Goal: Task Accomplishment & Management: Complete application form

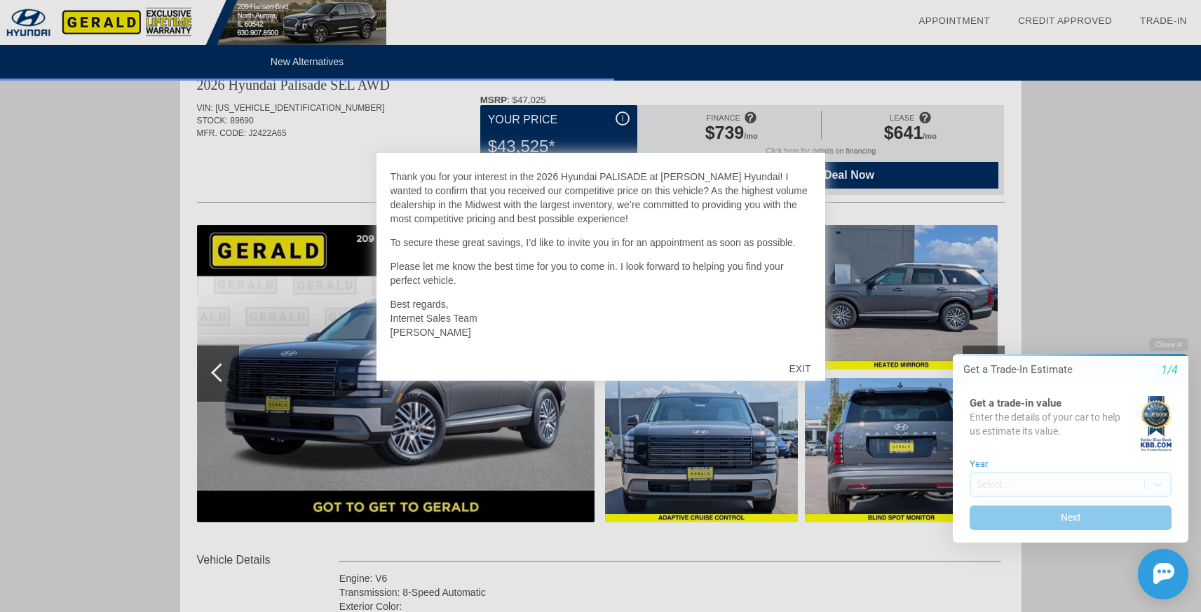
scroll to position [55, 0]
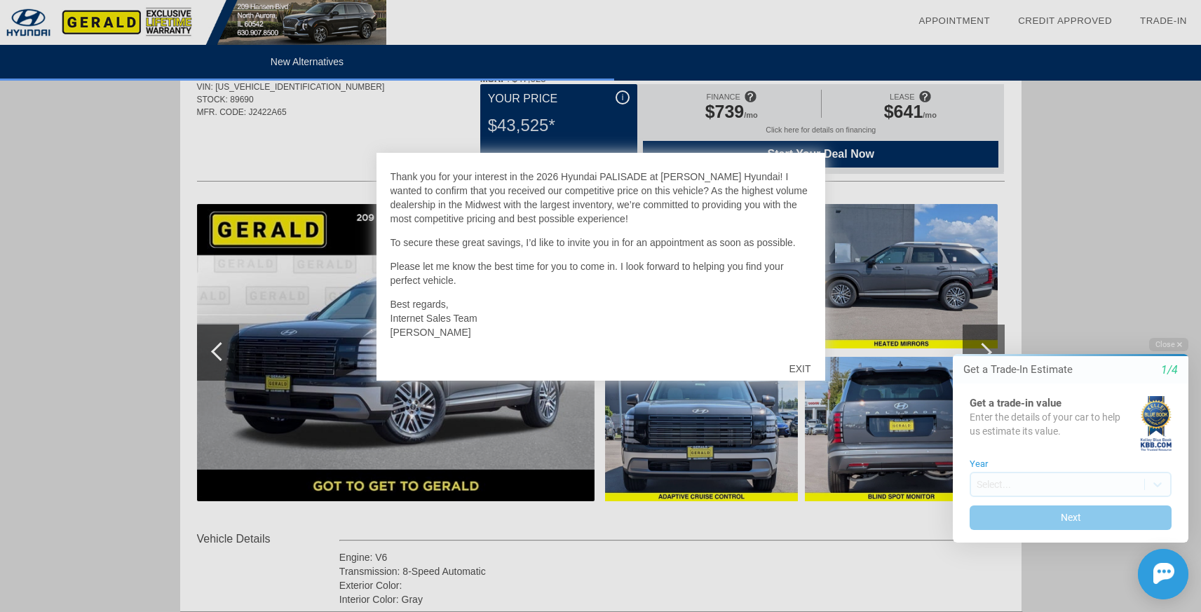
click at [800, 368] on div "EXIT" at bounding box center [800, 369] width 50 height 42
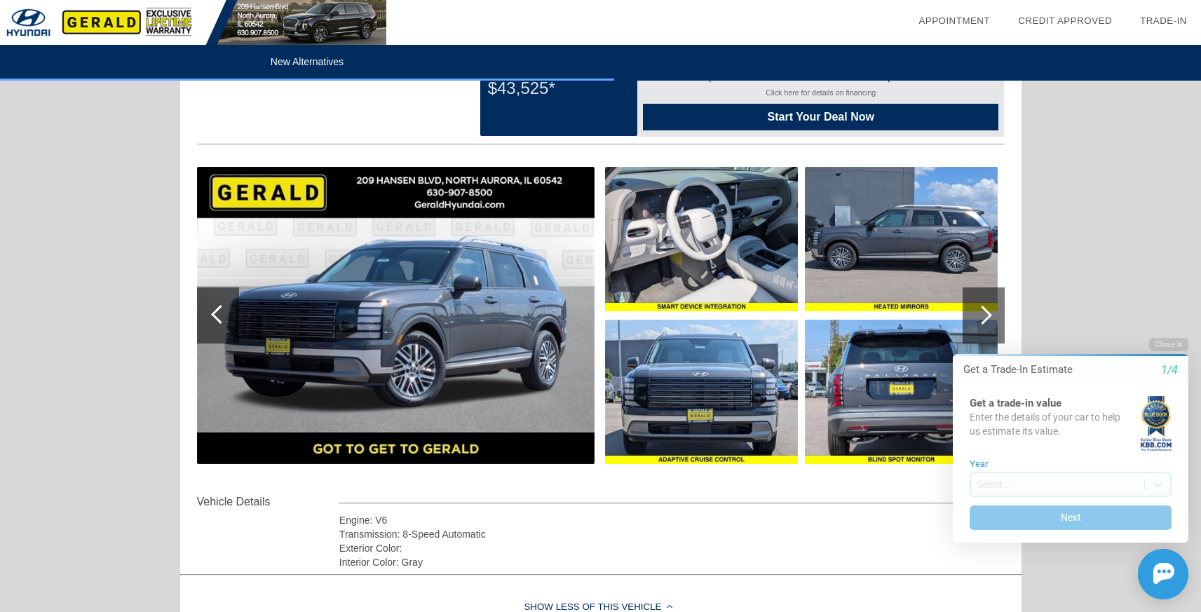
scroll to position [89, 0]
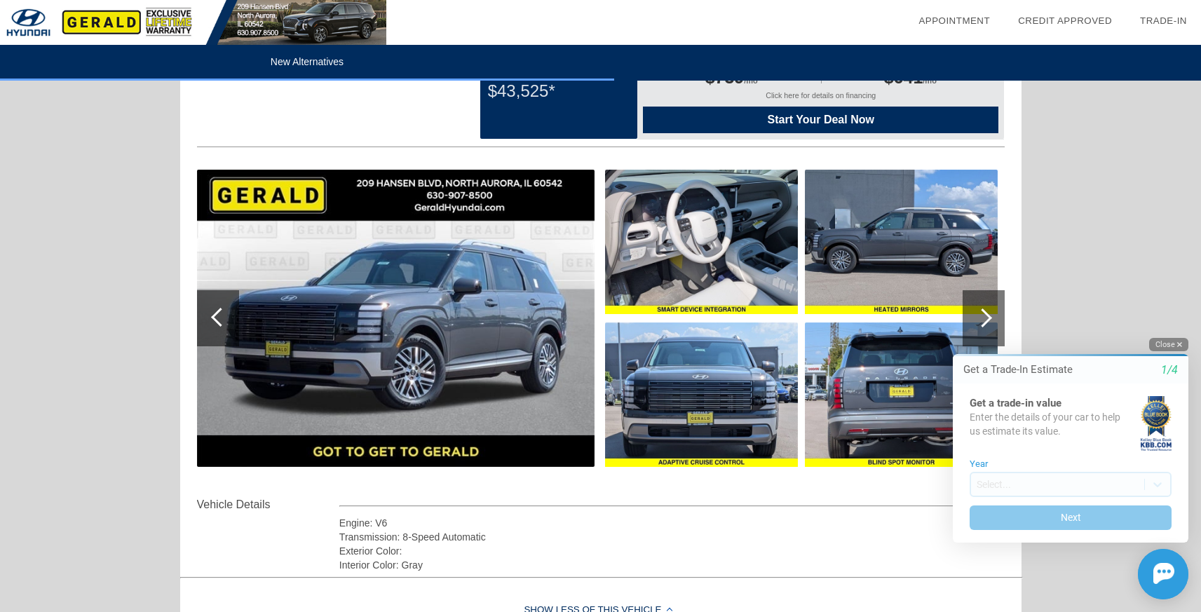
click at [1170, 342] on button "Close" at bounding box center [1168, 344] width 39 height 13
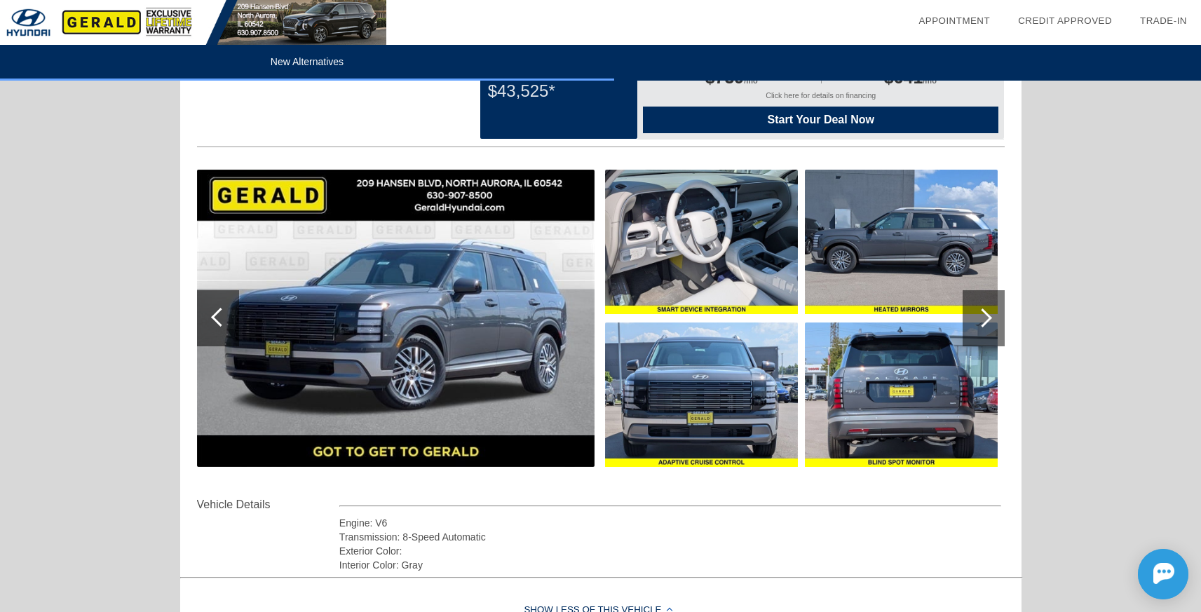
click at [978, 327] on div at bounding box center [984, 318] width 42 height 56
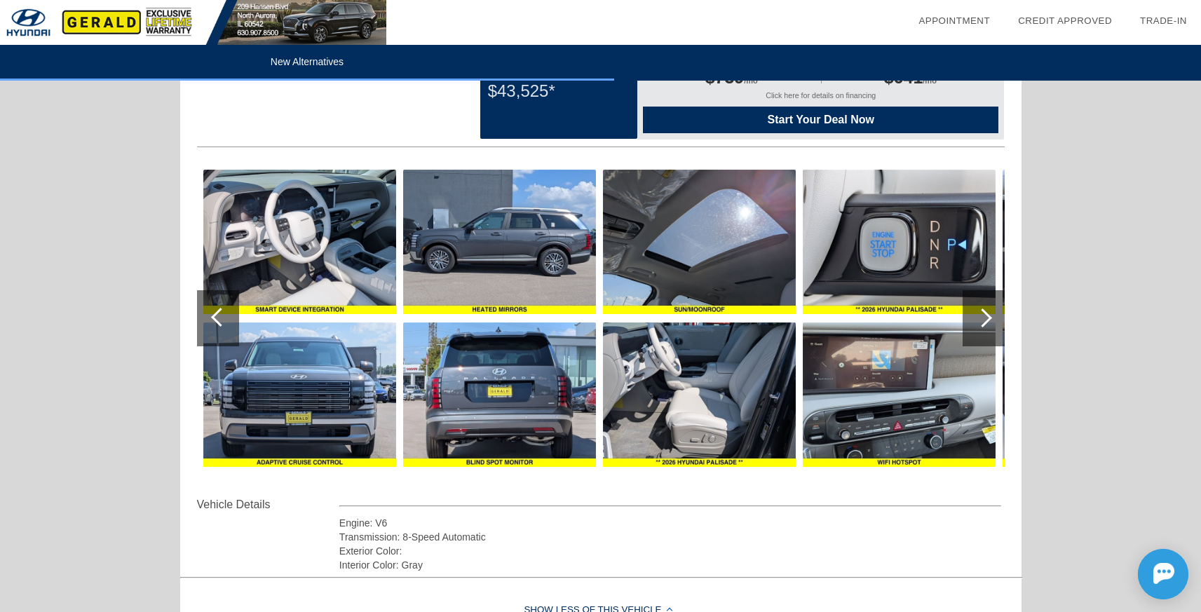
click at [980, 323] on div at bounding box center [982, 318] width 19 height 19
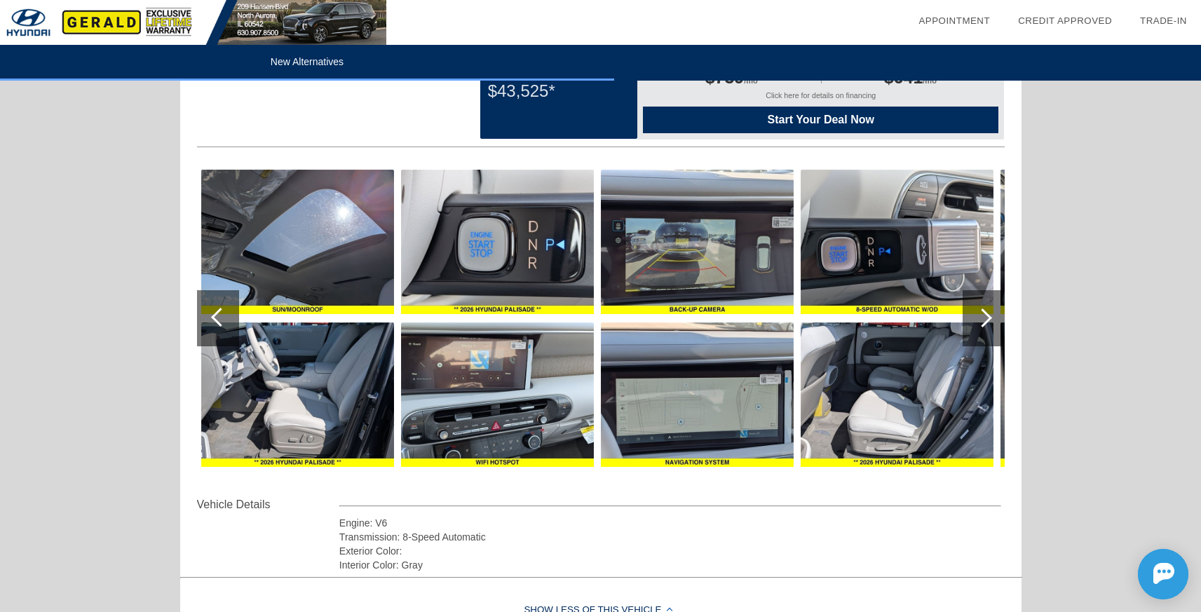
click at [980, 323] on div at bounding box center [982, 318] width 19 height 19
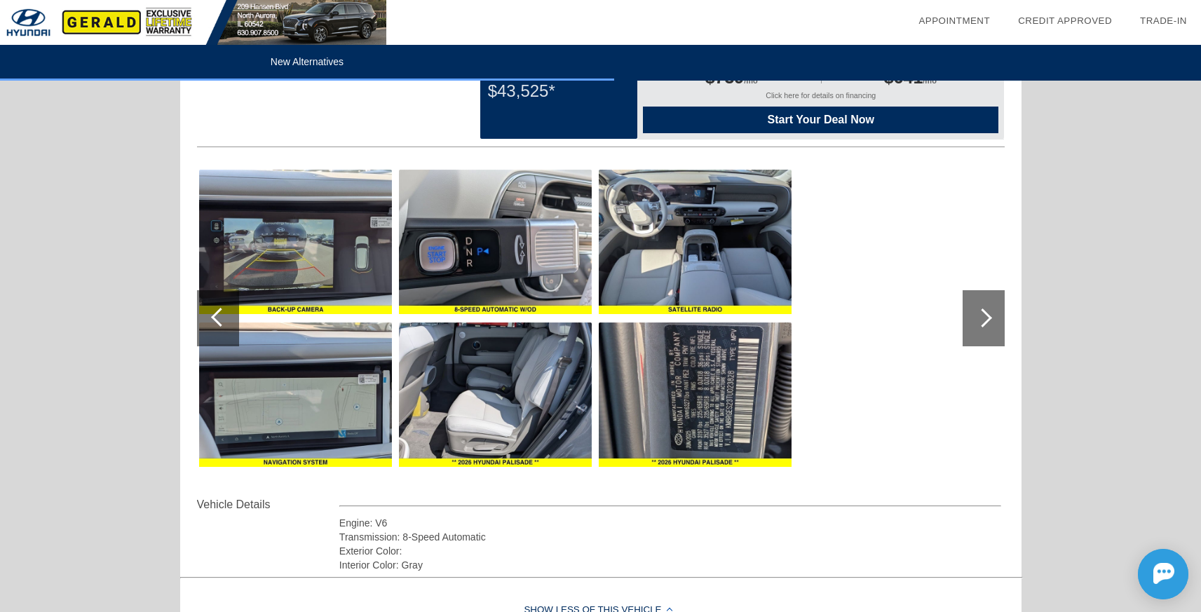
click at [980, 323] on div at bounding box center [982, 318] width 19 height 19
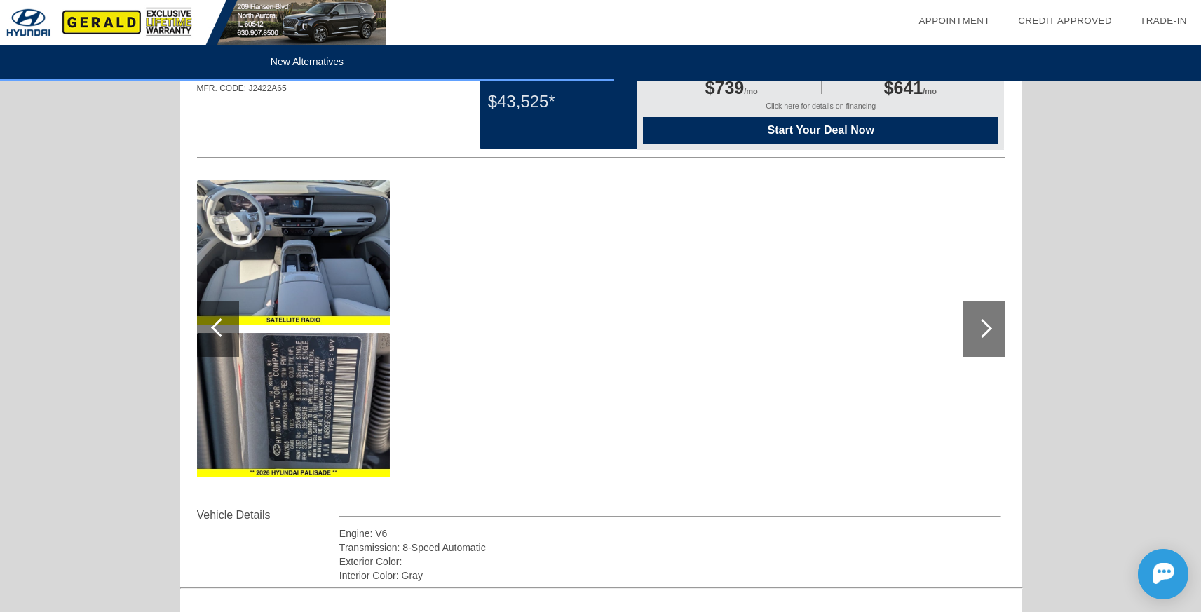
scroll to position [0, 0]
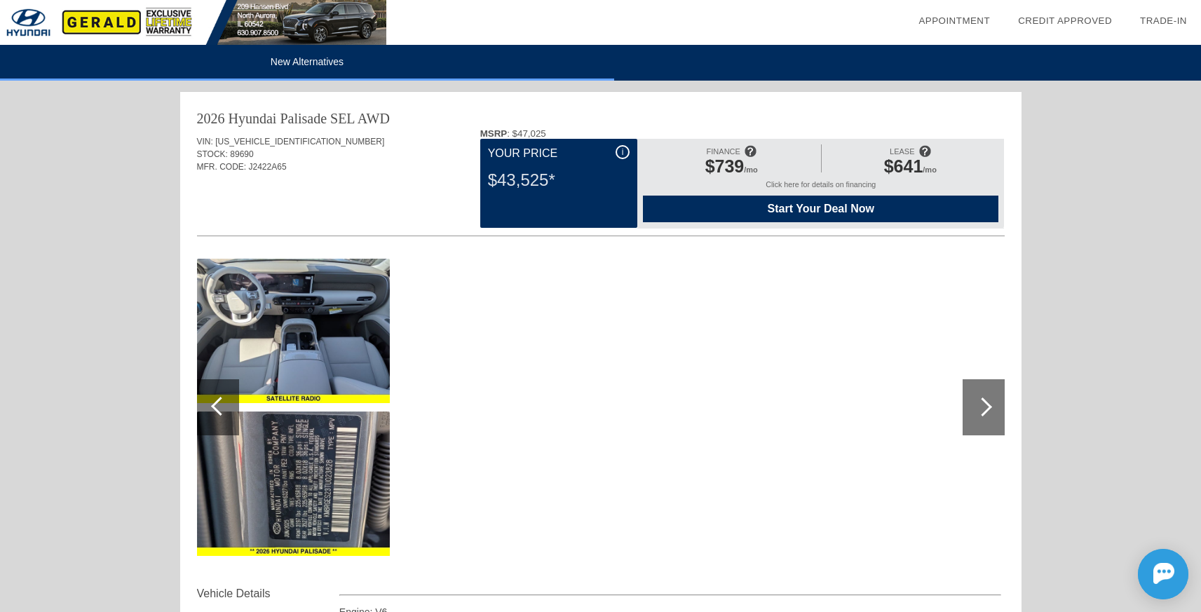
click at [208, 399] on div at bounding box center [218, 407] width 42 height 56
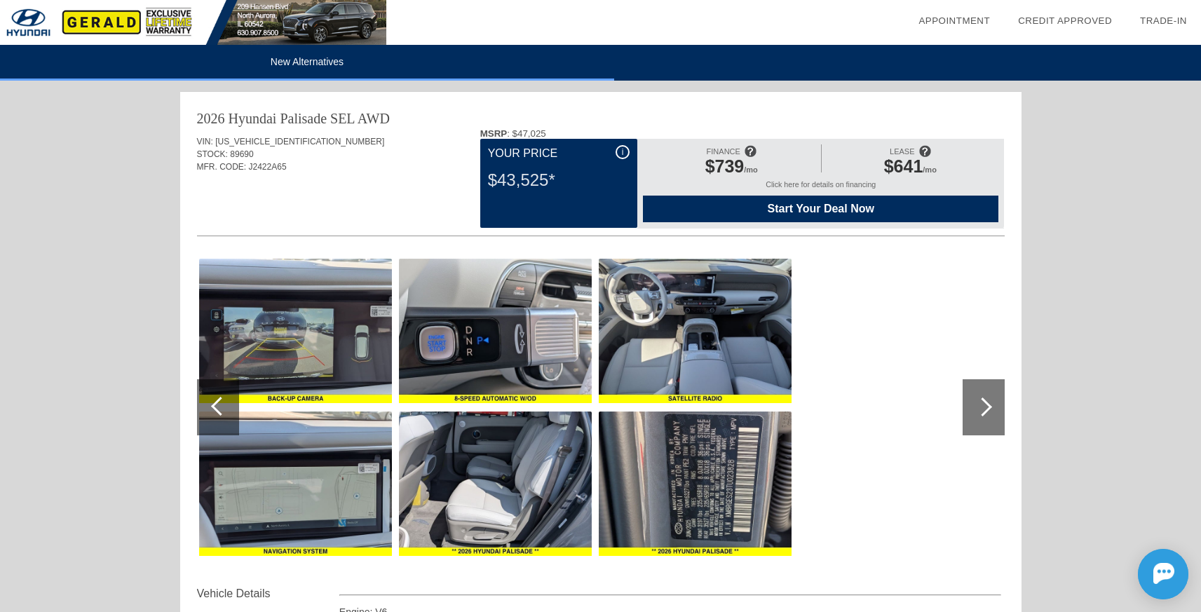
click at [220, 405] on div at bounding box center [220, 406] width 19 height 19
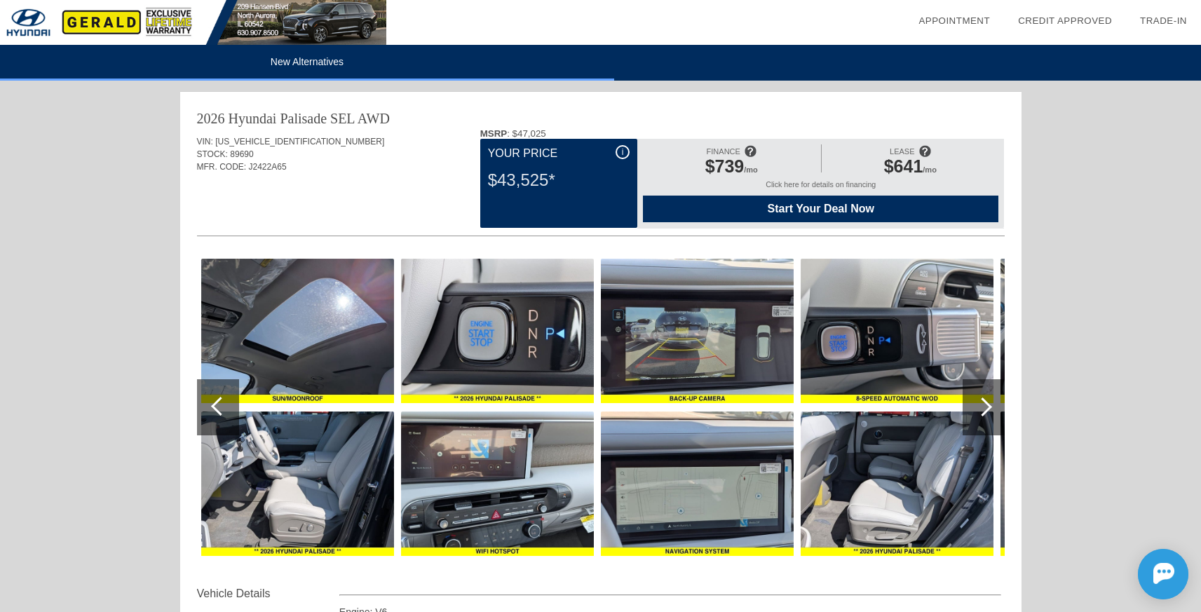
click at [220, 405] on div at bounding box center [220, 406] width 19 height 19
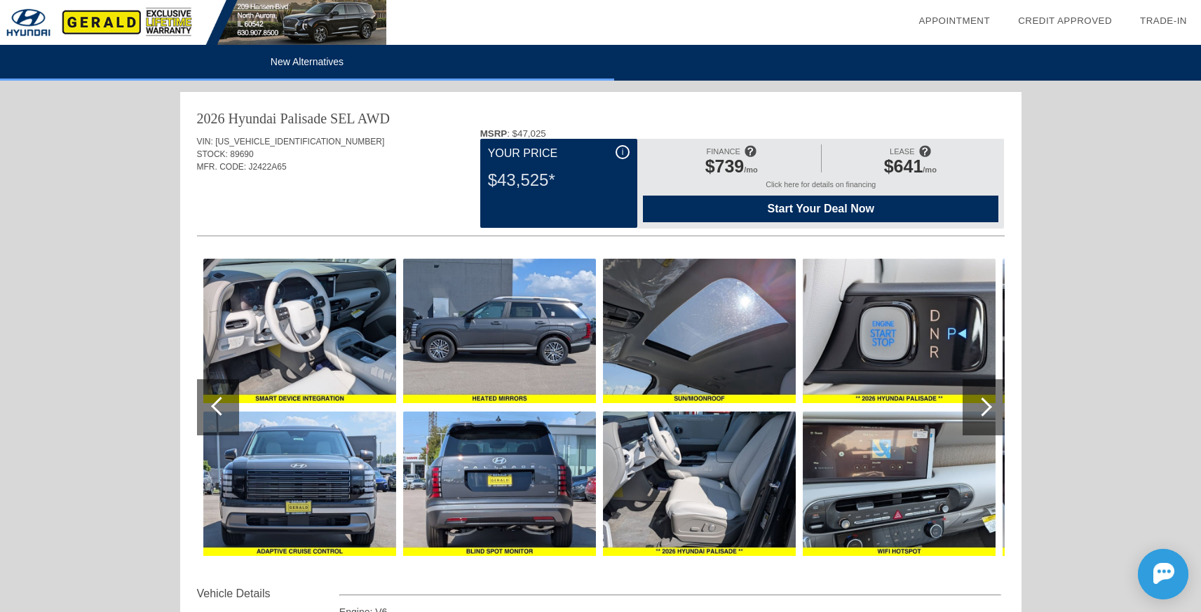
click at [220, 405] on div at bounding box center [220, 406] width 19 height 19
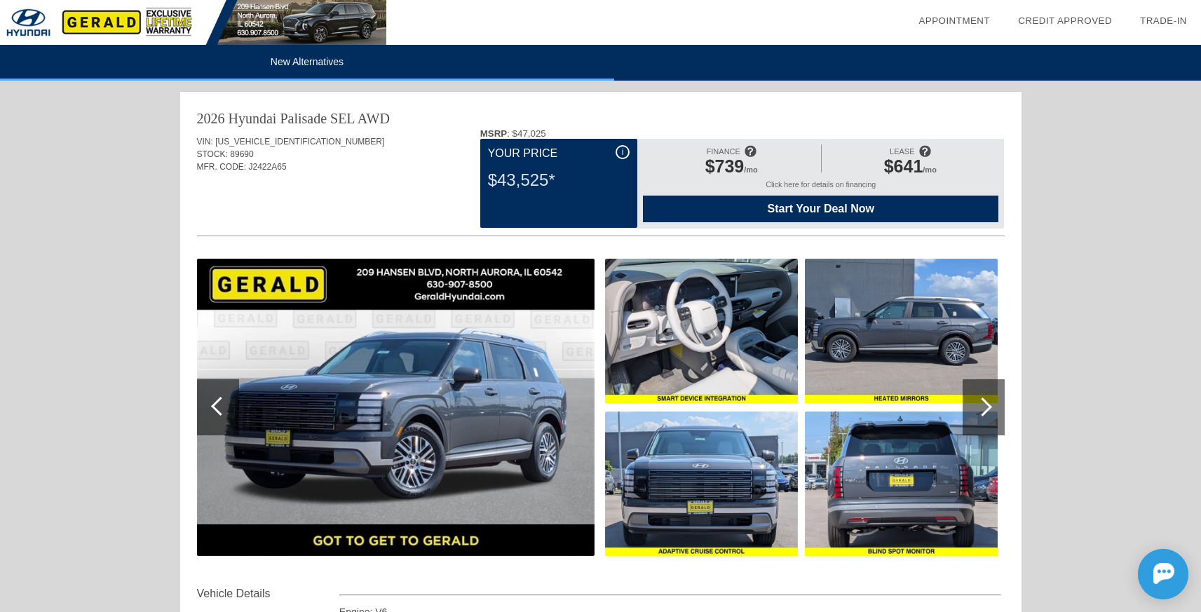
click at [397, 341] on img at bounding box center [396, 407] width 398 height 297
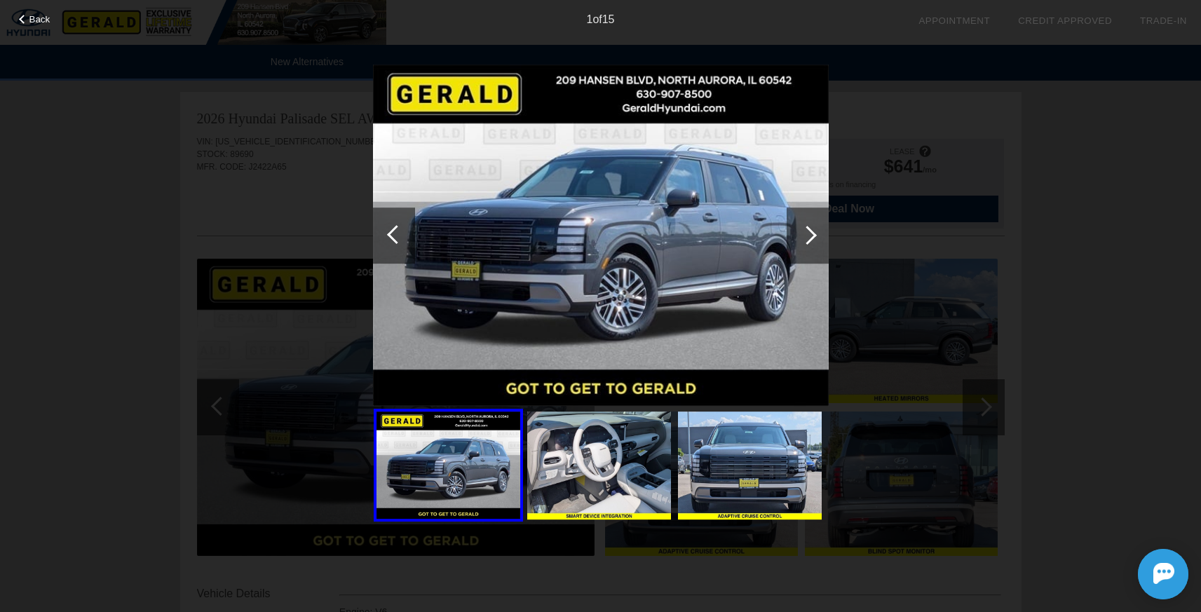
click at [826, 239] on div at bounding box center [808, 236] width 42 height 56
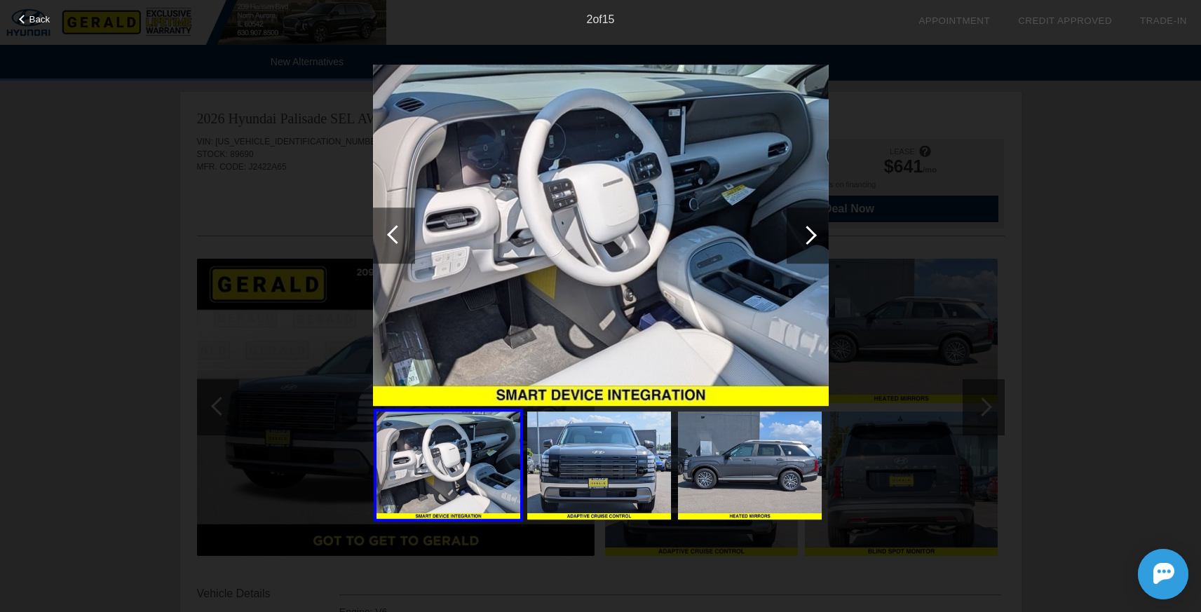
click at [817, 241] on div at bounding box center [808, 236] width 42 height 56
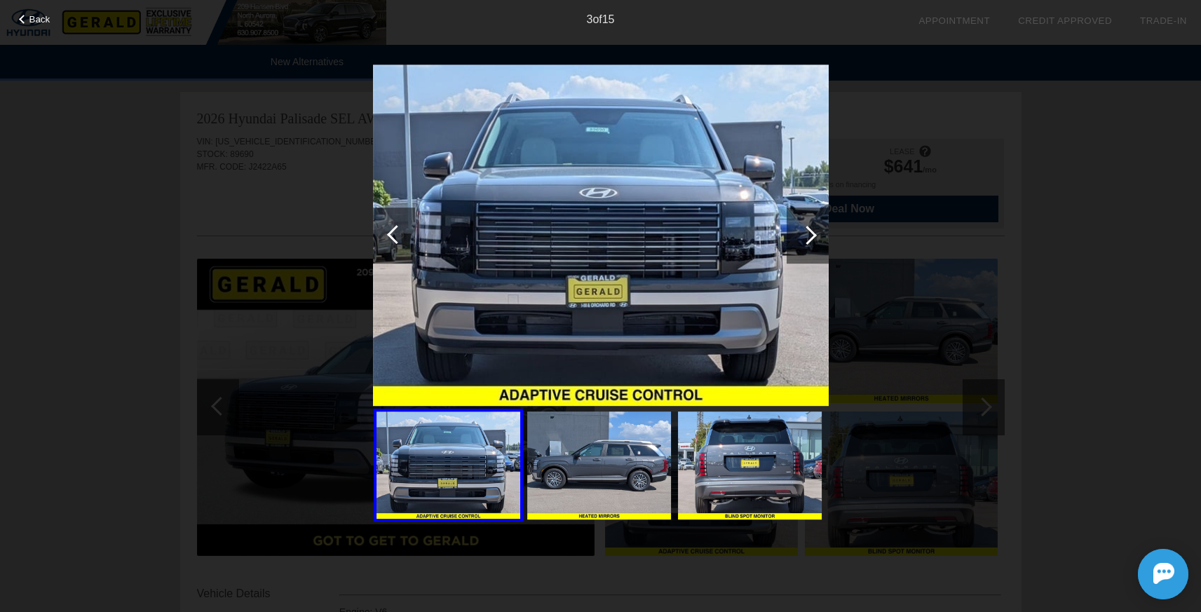
click at [817, 241] on div at bounding box center [808, 236] width 42 height 56
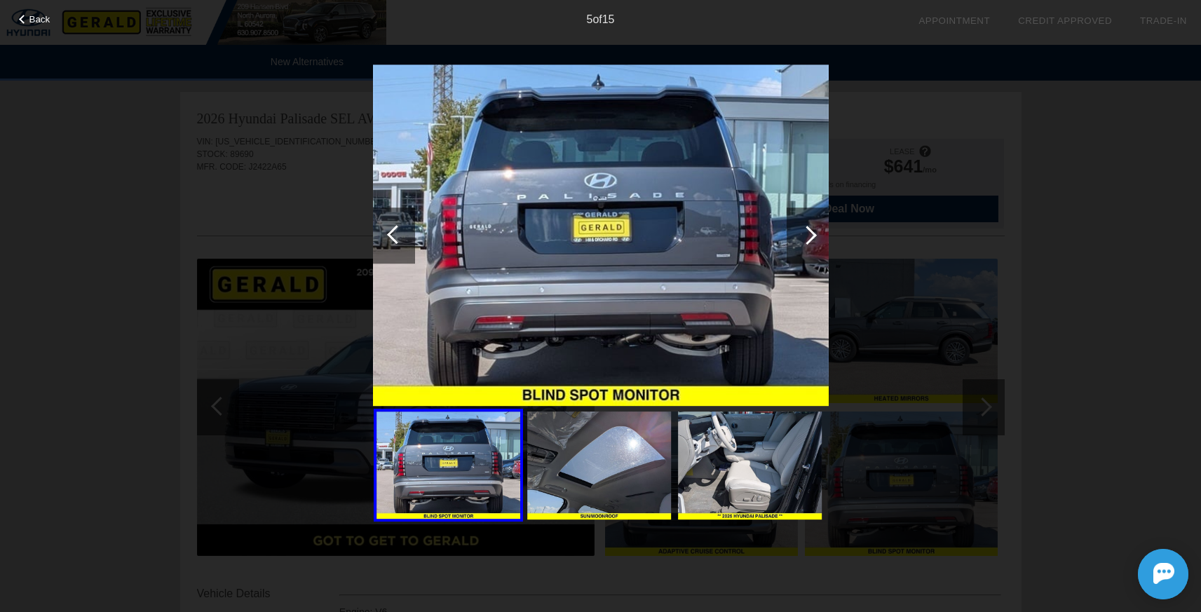
click at [817, 241] on div at bounding box center [808, 236] width 42 height 56
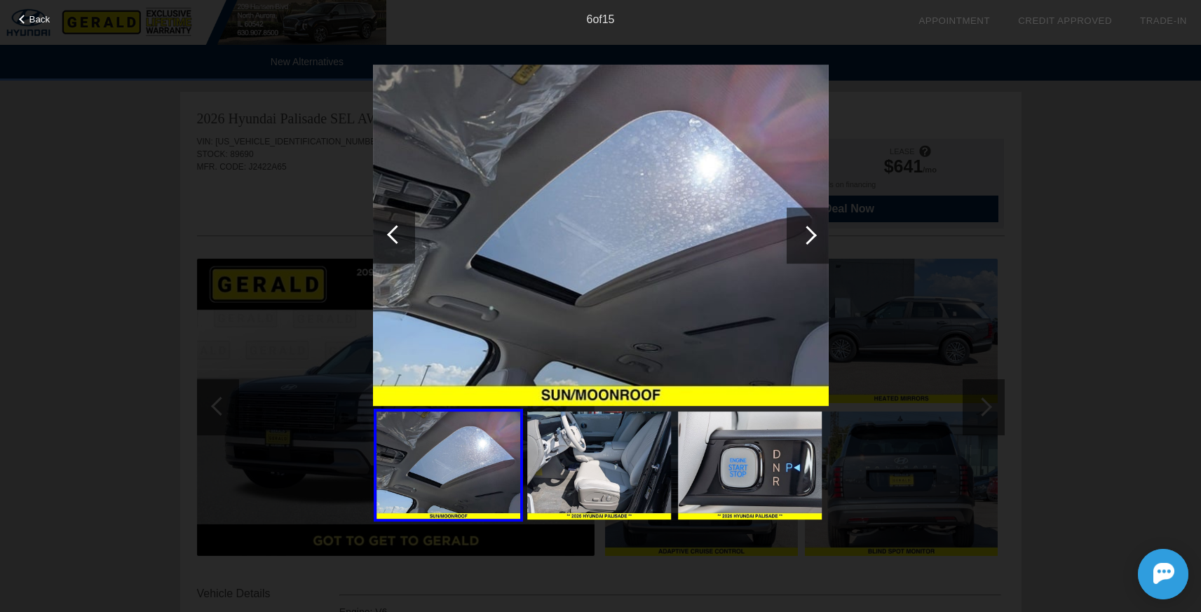
click at [817, 241] on div at bounding box center [808, 236] width 42 height 56
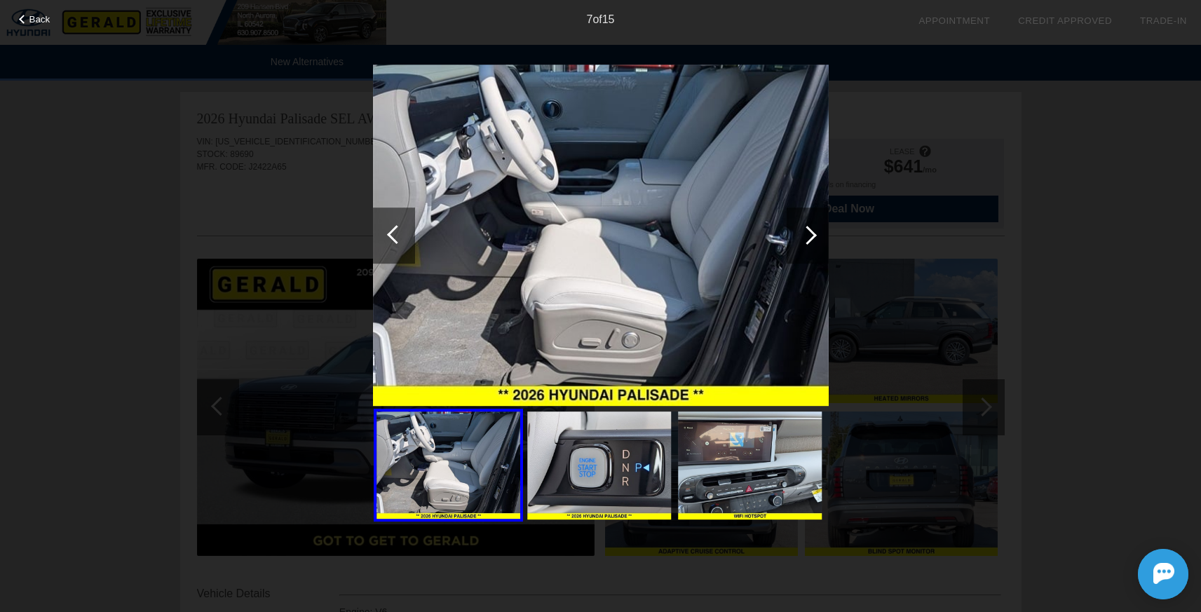
click at [817, 241] on div at bounding box center [808, 236] width 42 height 56
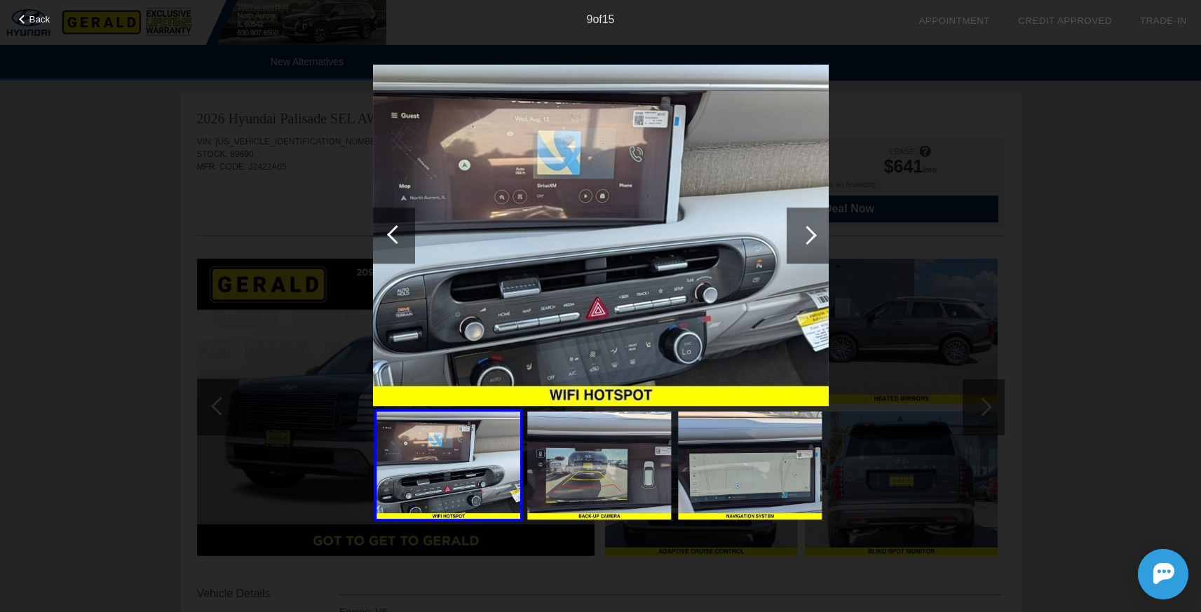
click at [817, 241] on div at bounding box center [808, 236] width 42 height 56
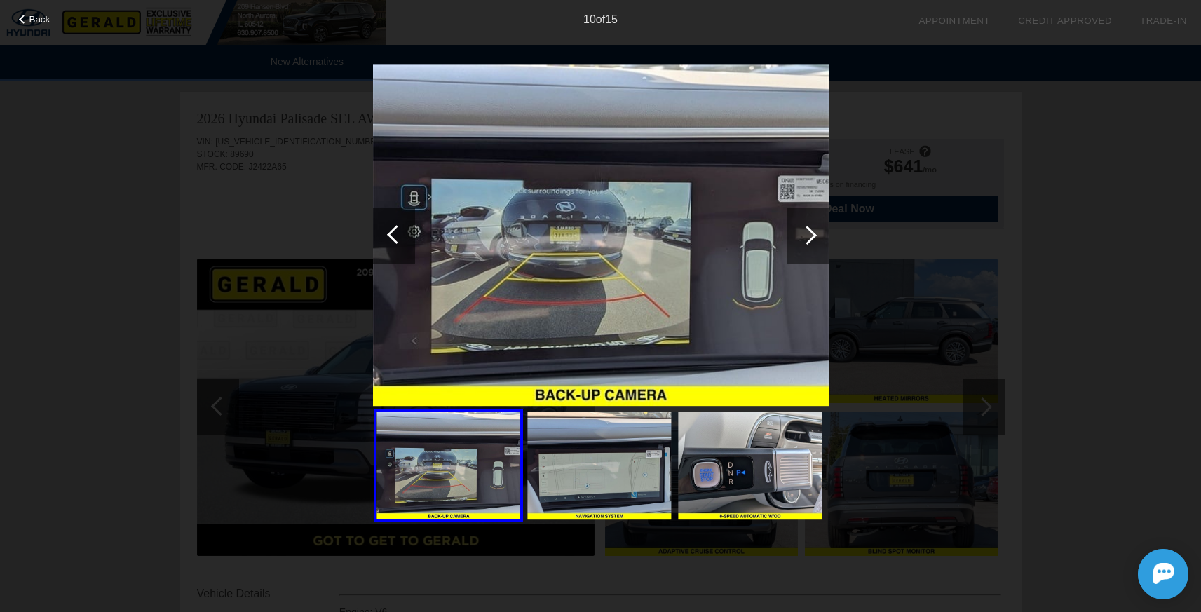
click at [817, 241] on div at bounding box center [808, 236] width 42 height 56
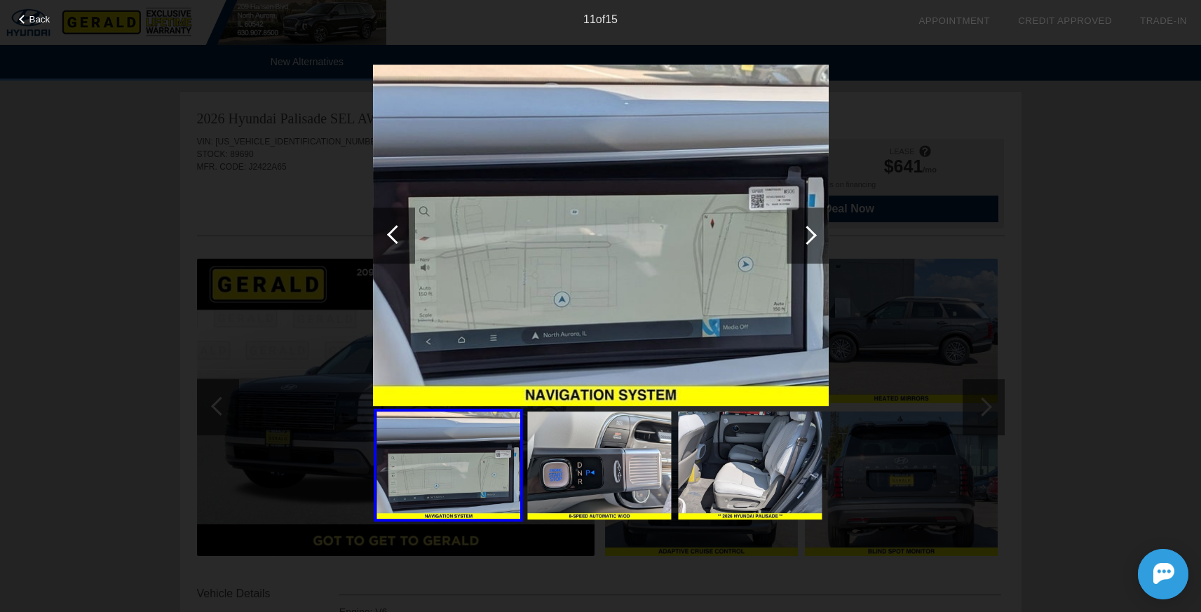
click at [817, 241] on div at bounding box center [808, 236] width 42 height 56
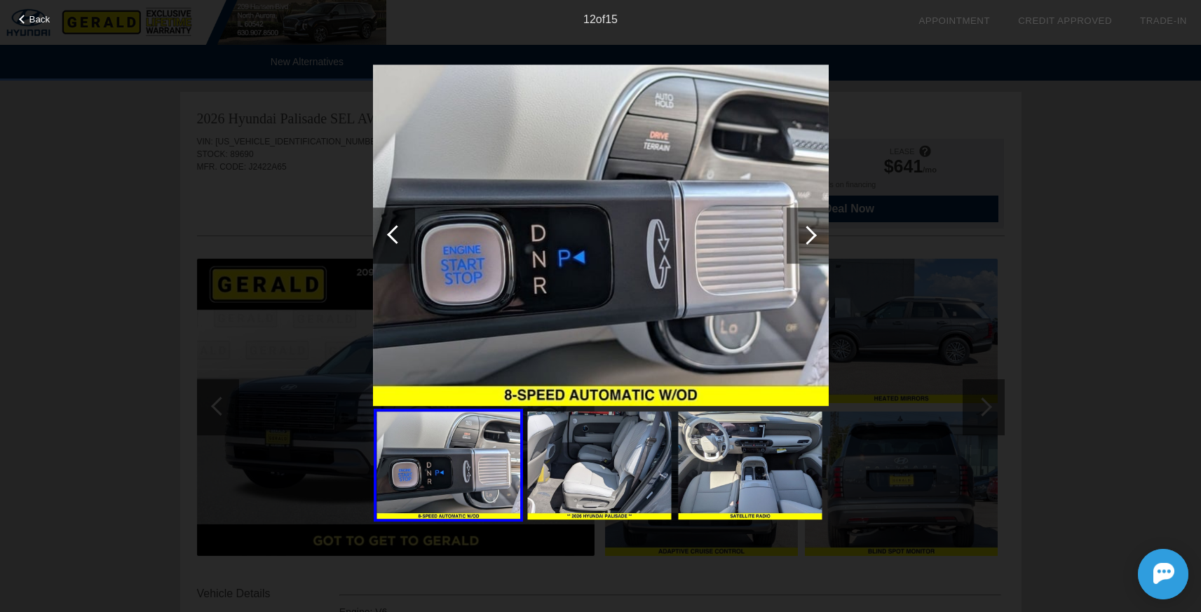
click at [817, 241] on div at bounding box center [808, 236] width 42 height 56
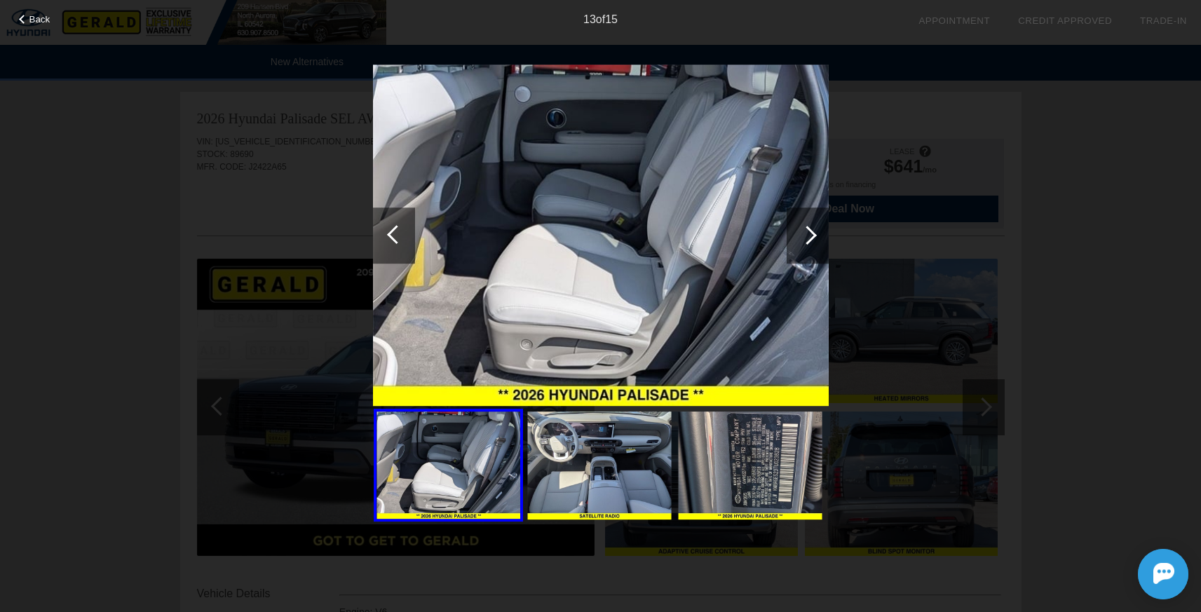
click at [817, 241] on div at bounding box center [808, 236] width 42 height 56
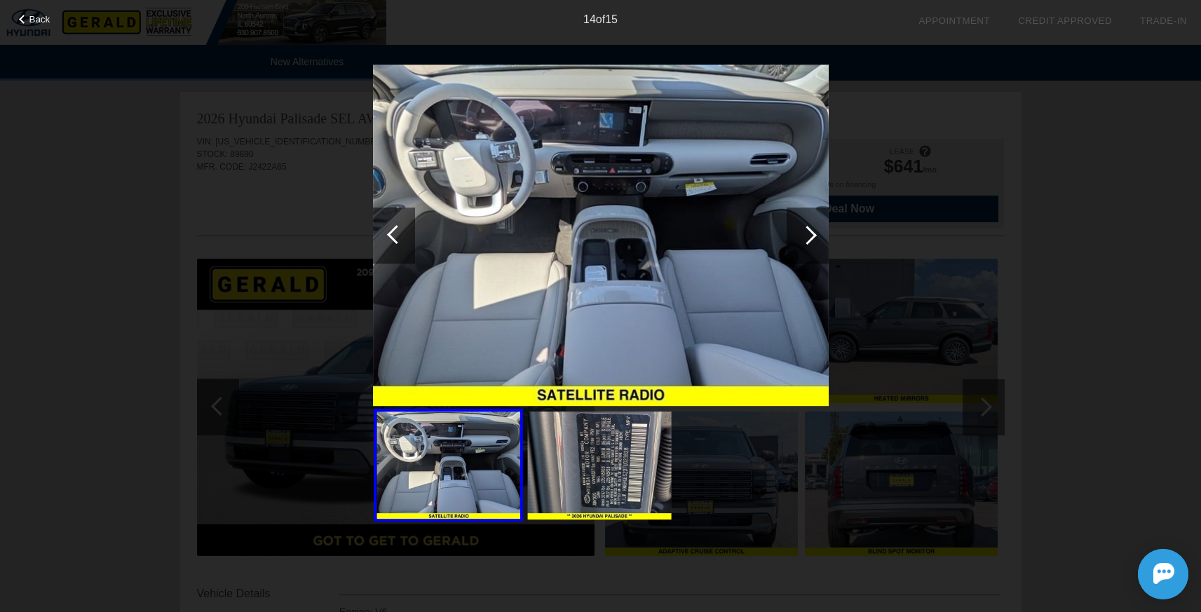
click at [817, 241] on div at bounding box center [808, 236] width 42 height 56
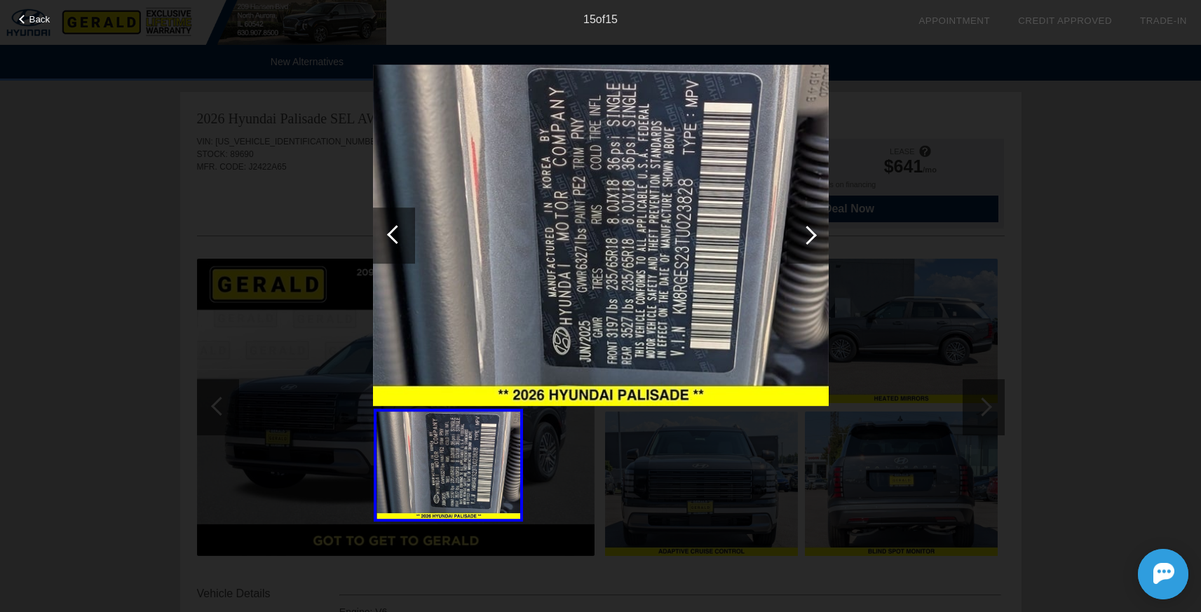
click at [1029, 421] on div "Back 15 of 15" at bounding box center [600, 306] width 1201 height 612
click at [40, 25] on span "Back" at bounding box center [39, 19] width 21 height 11
